Goal: Check status: Check status

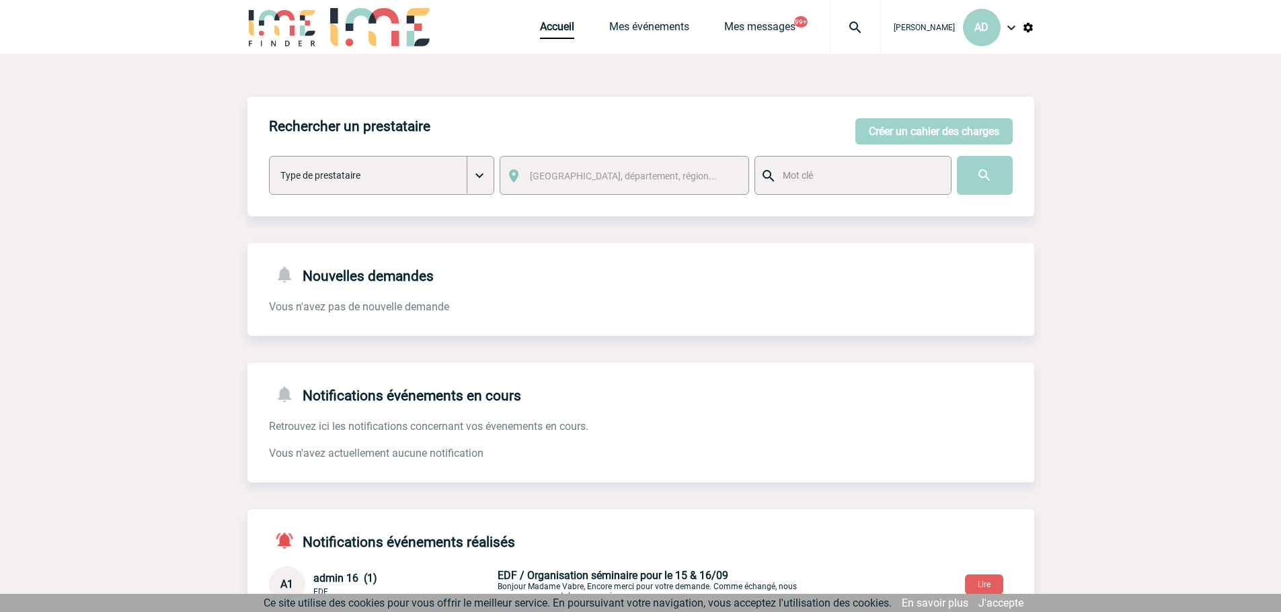
click at [842, 24] on img at bounding box center [855, 27] width 48 height 16
type input "2000421271"
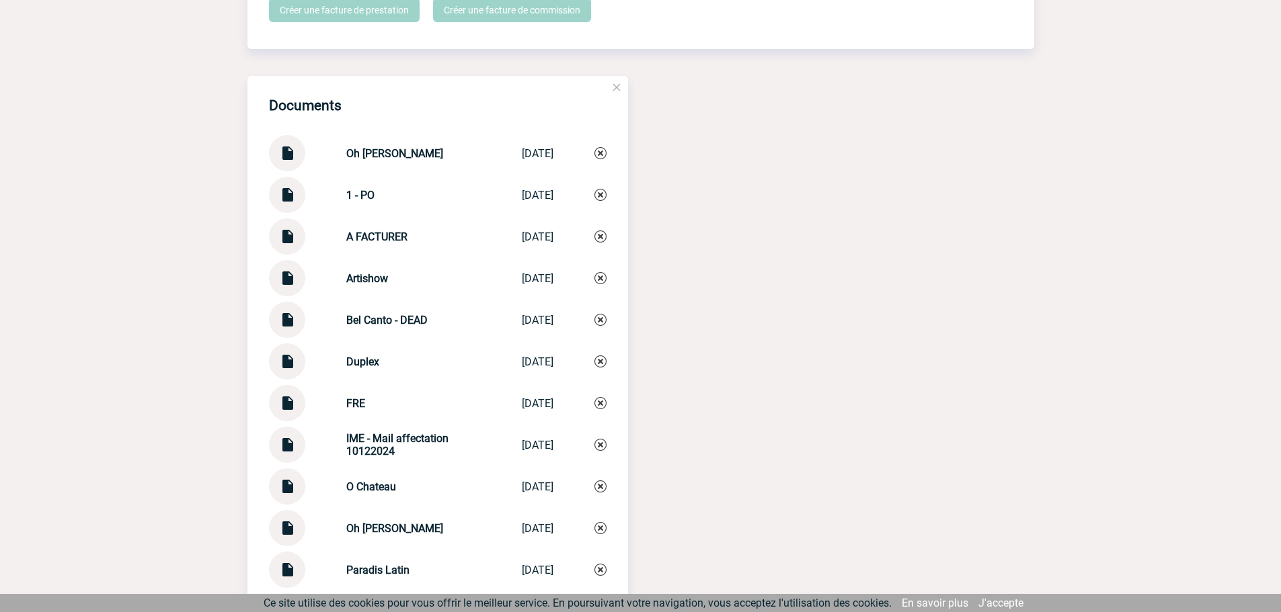
scroll to position [1344, 0]
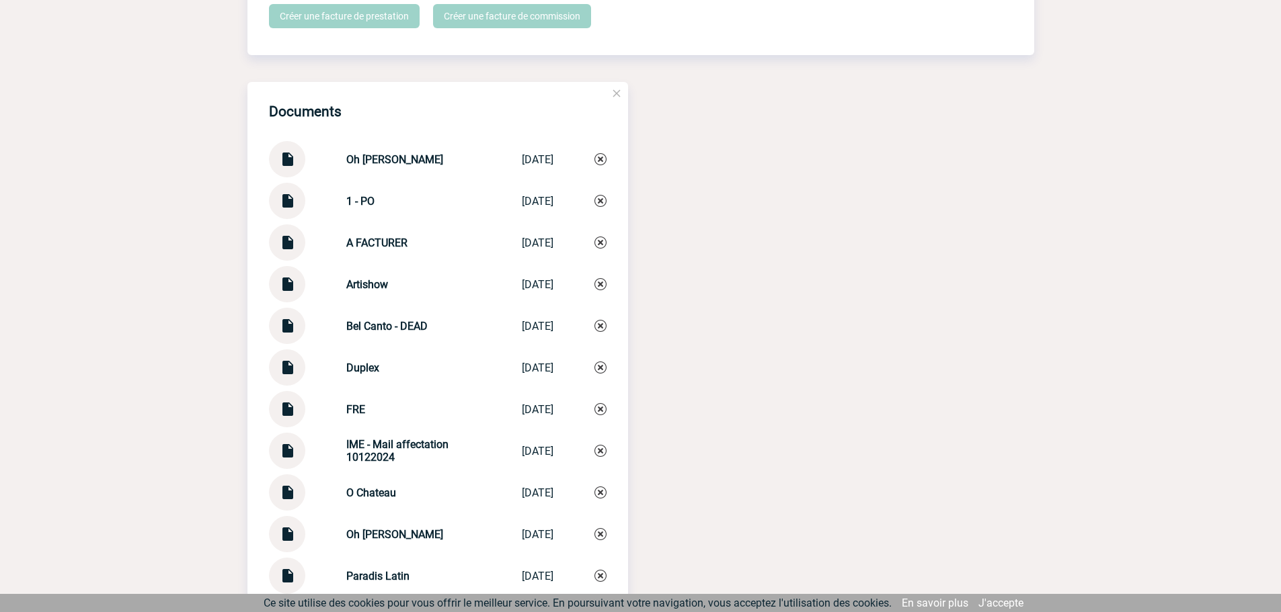
click at [291, 332] on img at bounding box center [286, 321] width 17 height 26
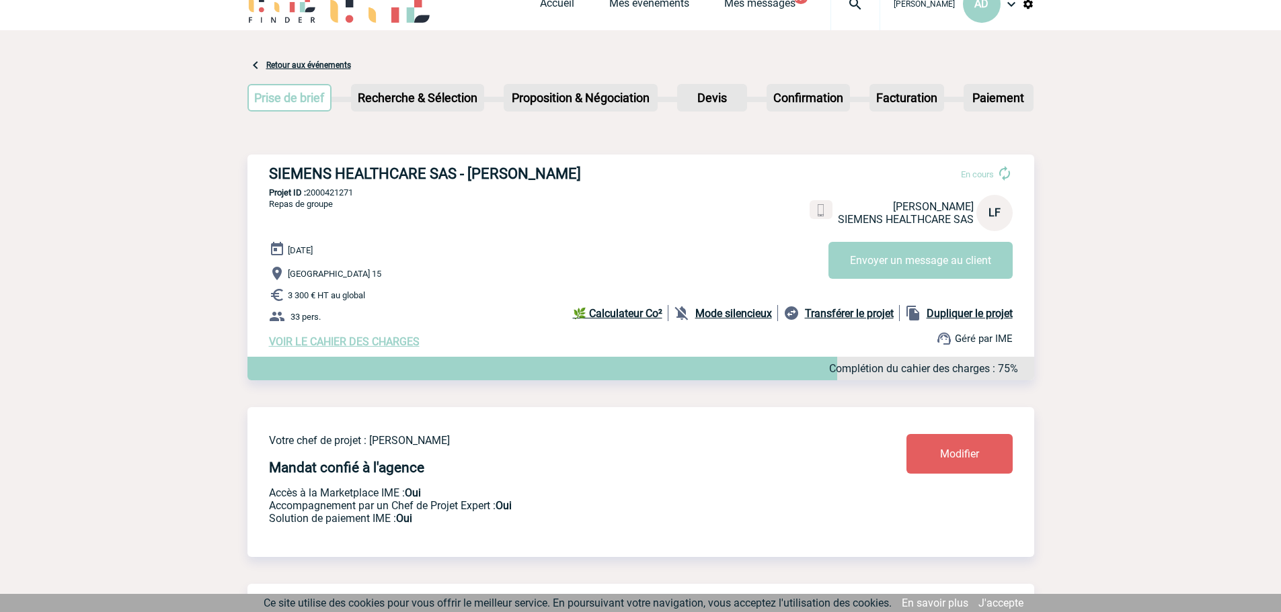
scroll to position [0, 0]
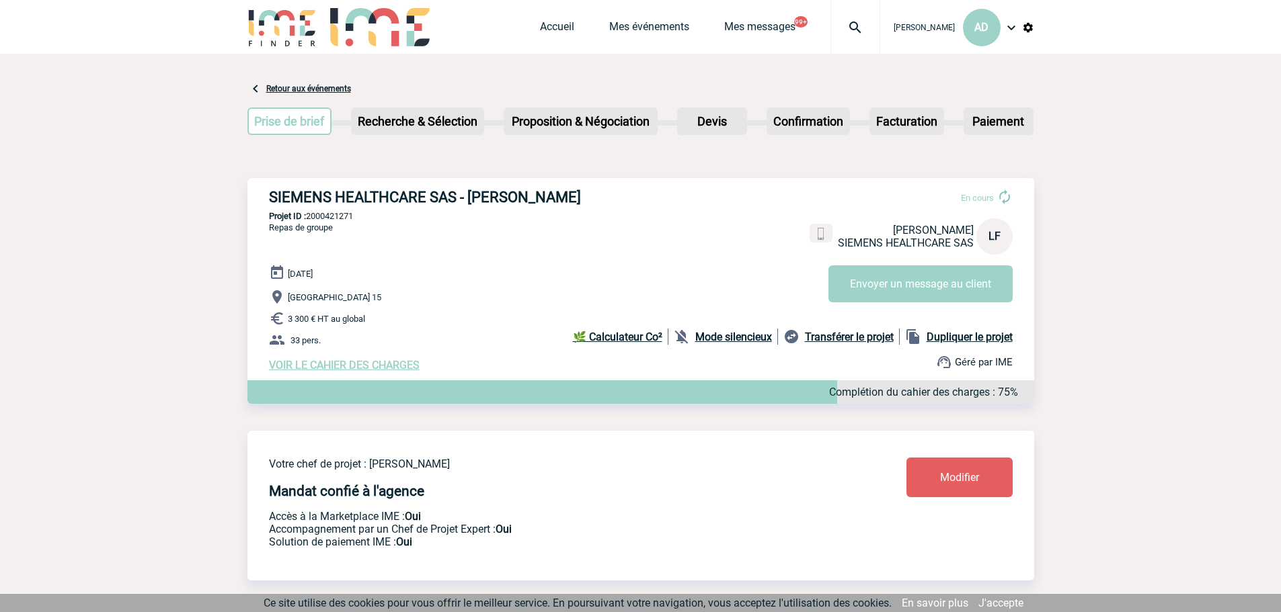
click at [844, 23] on img at bounding box center [855, 27] width 48 height 16
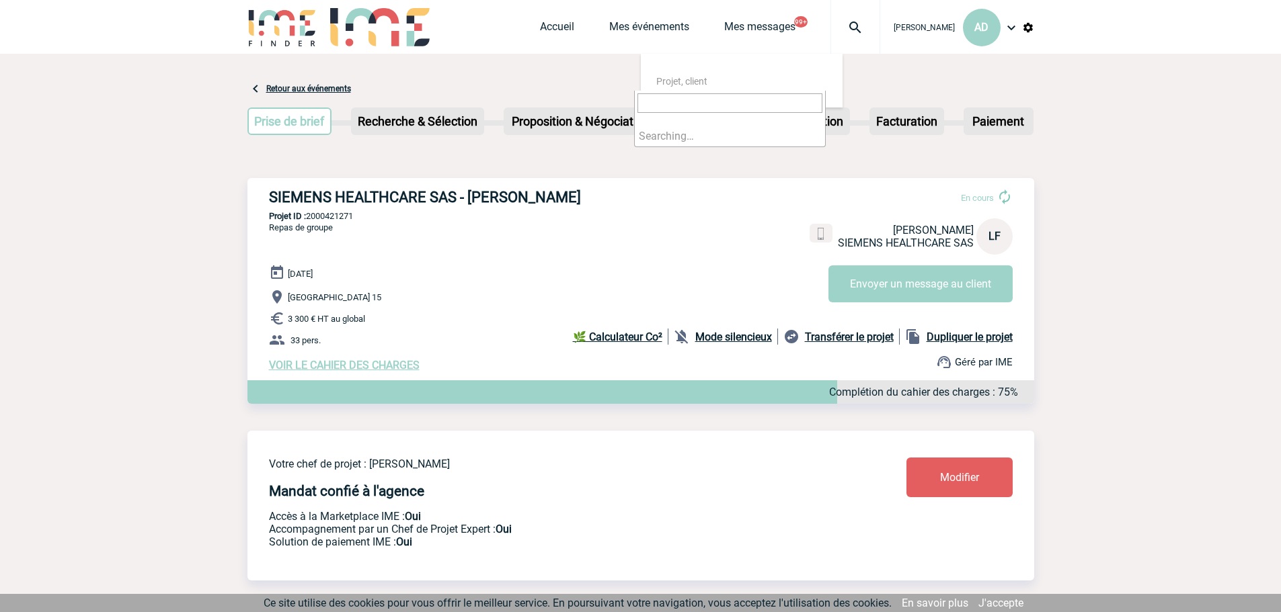
click at [765, 104] on input "search" at bounding box center [729, 102] width 185 height 19
type input "2000421271"
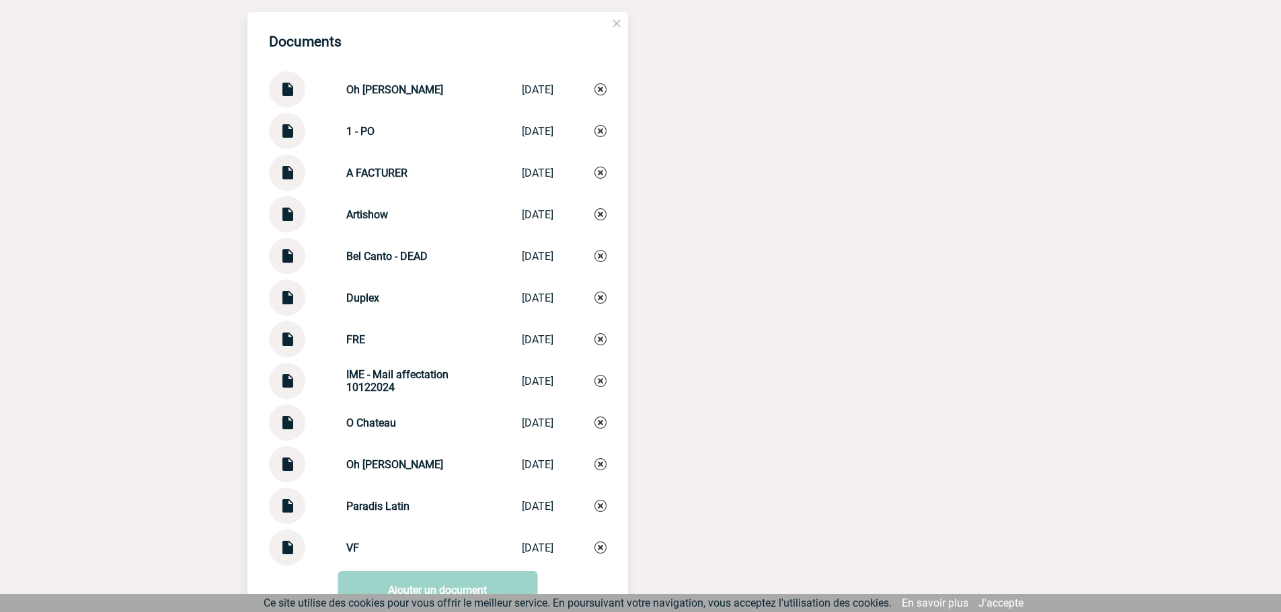
scroll to position [1412, 0]
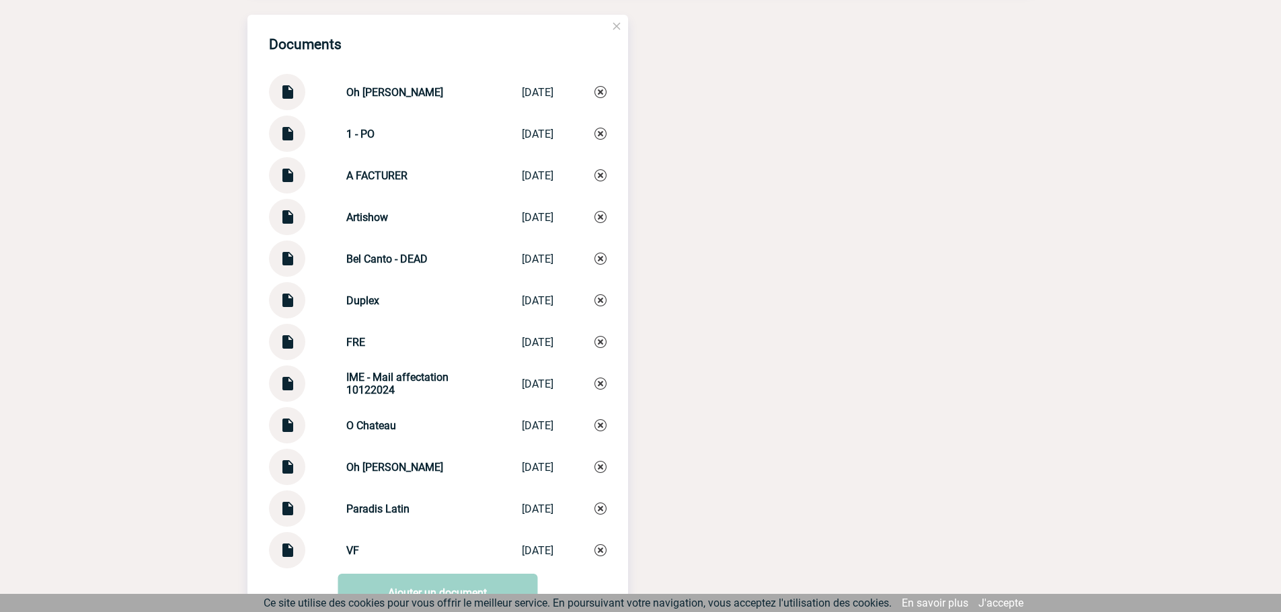
click at [290, 350] on img at bounding box center [286, 337] width 17 height 26
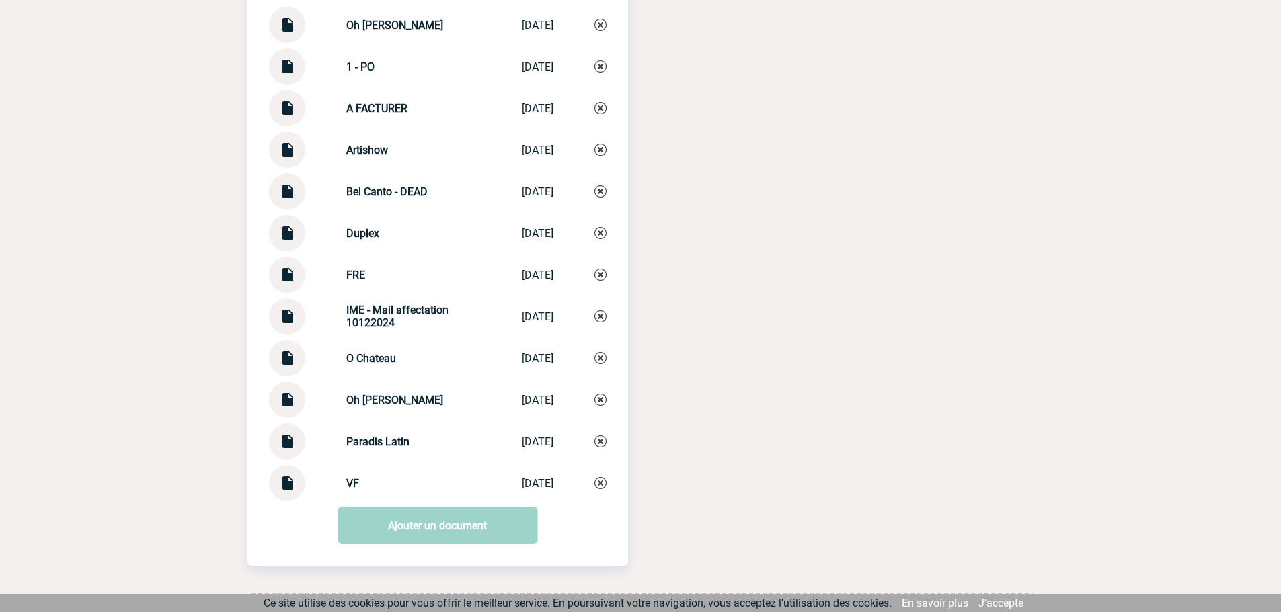
click at [286, 408] on img at bounding box center [286, 395] width 17 height 26
